Goal: Find specific page/section: Find specific page/section

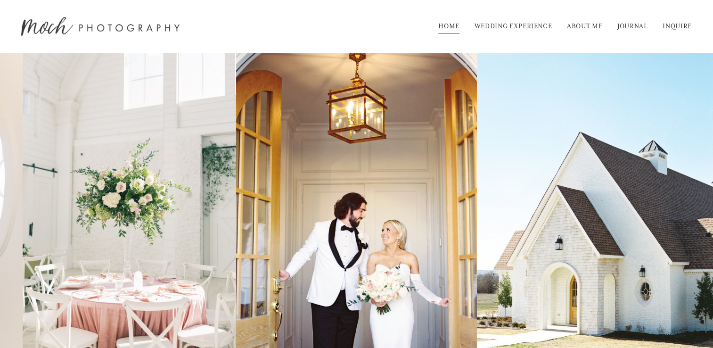
click at [681, 24] on link "INQUIRE" at bounding box center [676, 26] width 29 height 15
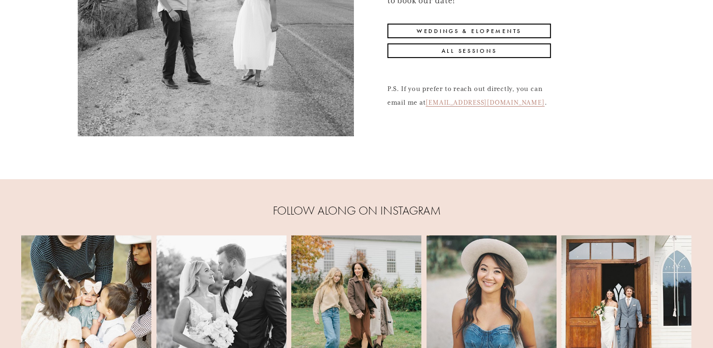
scroll to position [188, 0]
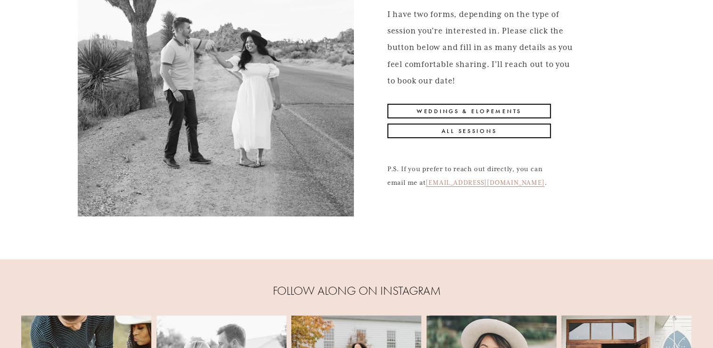
click at [445, 135] on link "All Sessions" at bounding box center [468, 130] width 163 height 15
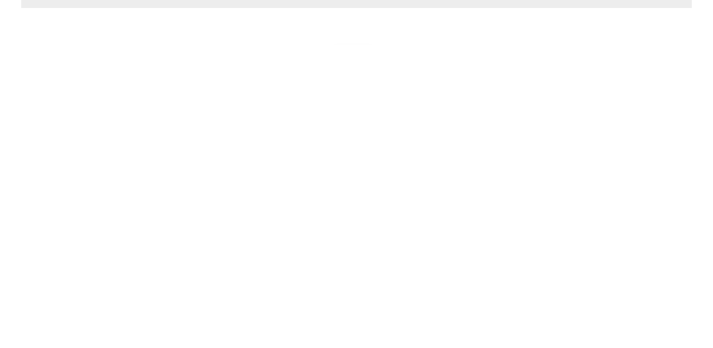
scroll to position [235, 0]
